Goal: Task Accomplishment & Management: Manage account settings

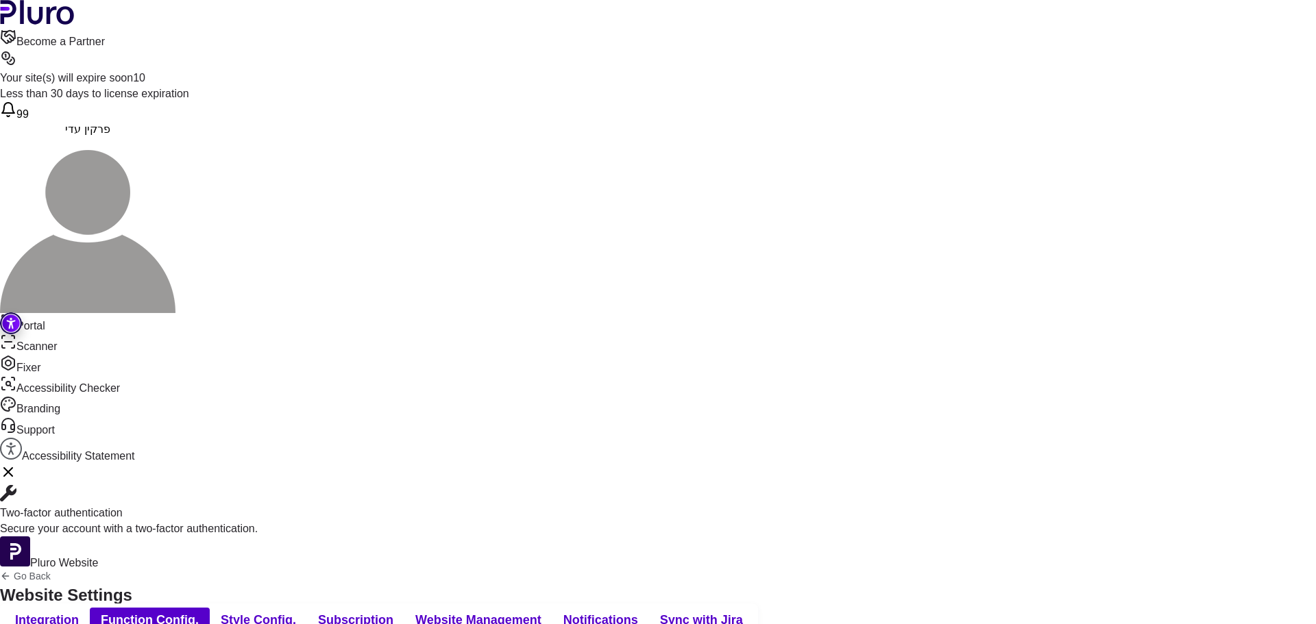
drag, startPoint x: 79, startPoint y: 321, endPoint x: 46, endPoint y: 291, distance: 44.6
drag, startPoint x: 76, startPoint y: 319, endPoint x: 63, endPoint y: 321, distance: 13.2
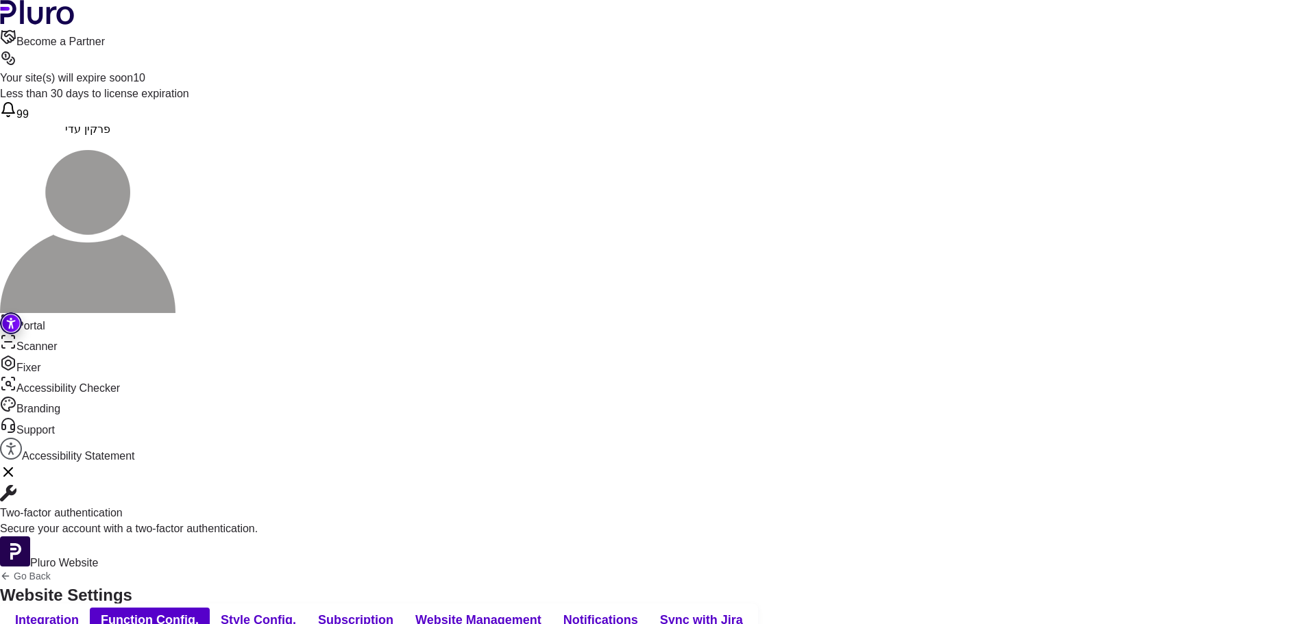
drag, startPoint x: 122, startPoint y: 340, endPoint x: 82, endPoint y: 342, distance: 39.8
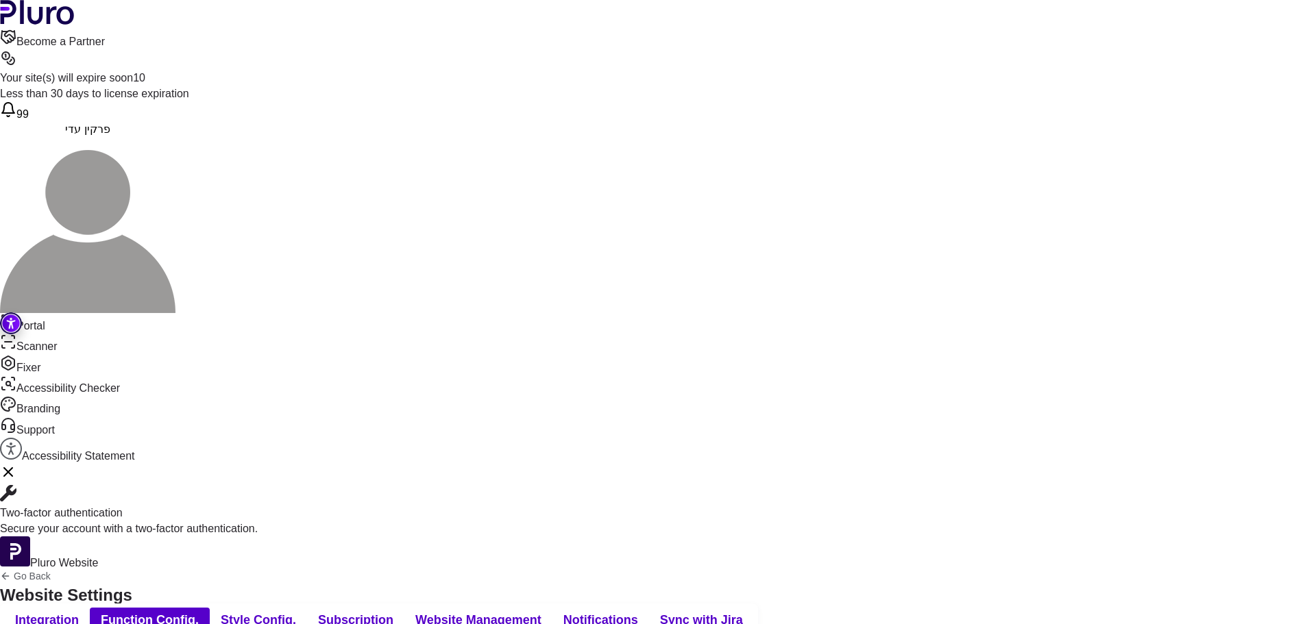
scroll to position [872, 0]
drag, startPoint x: 67, startPoint y: 541, endPoint x: 132, endPoint y: 540, distance: 65.1
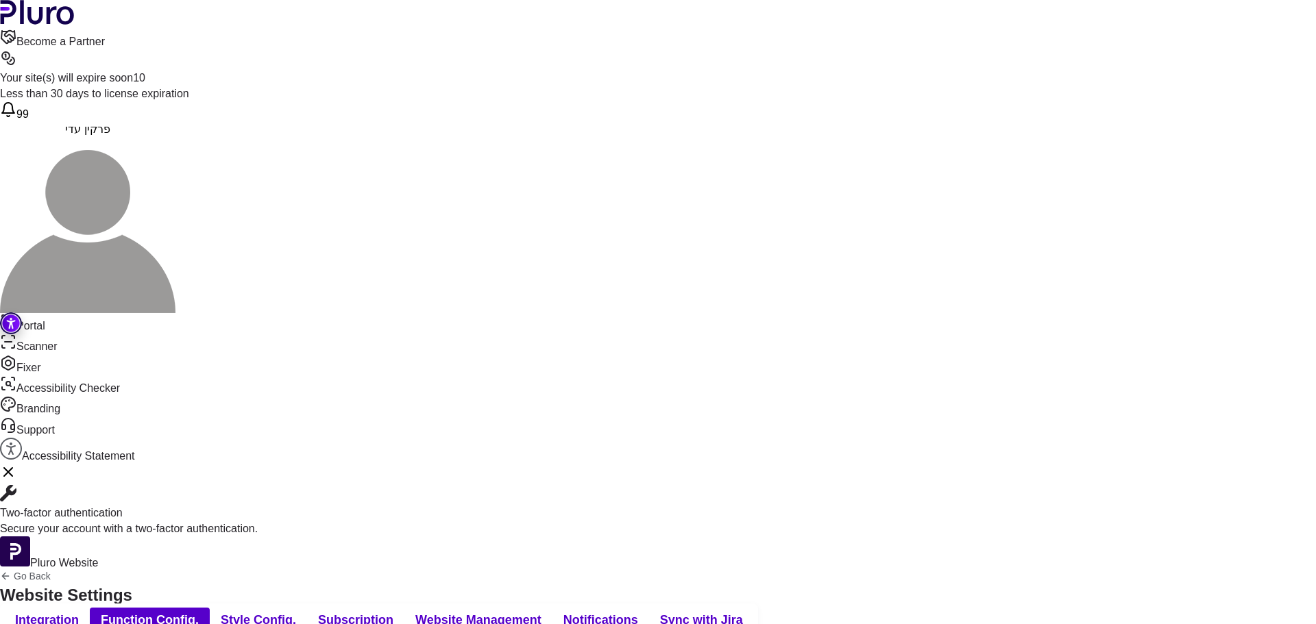
scroll to position [901, 0]
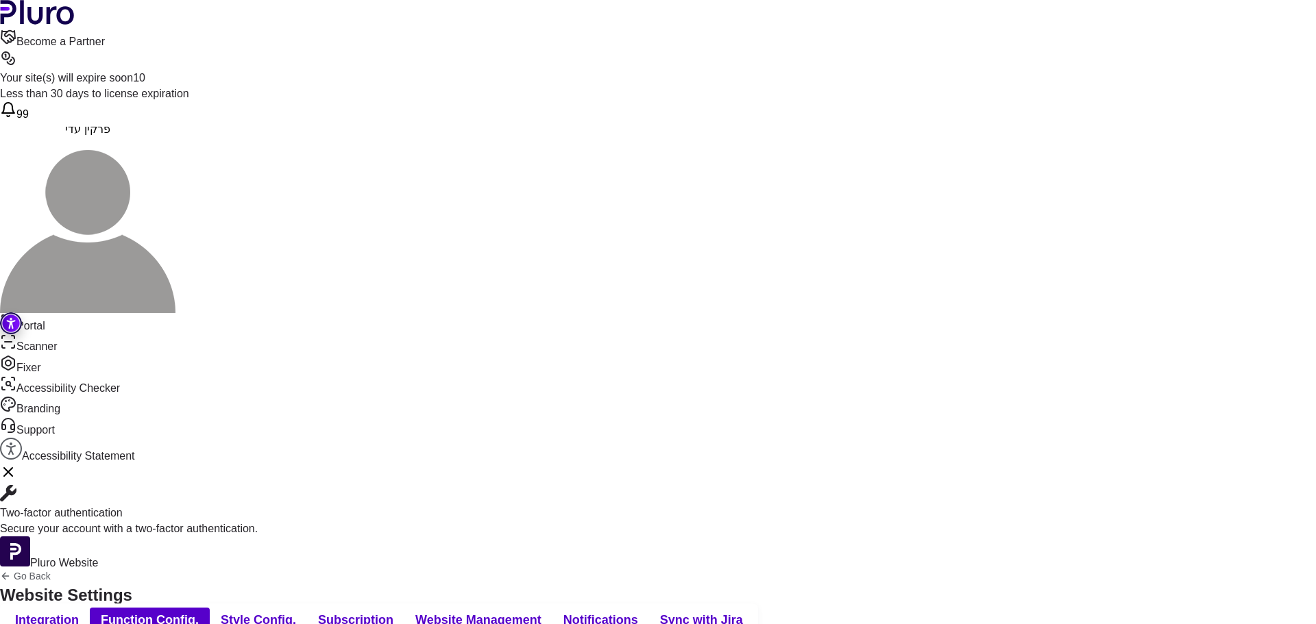
scroll to position [964, 0]
